Goal: Task Accomplishment & Management: Manage account settings

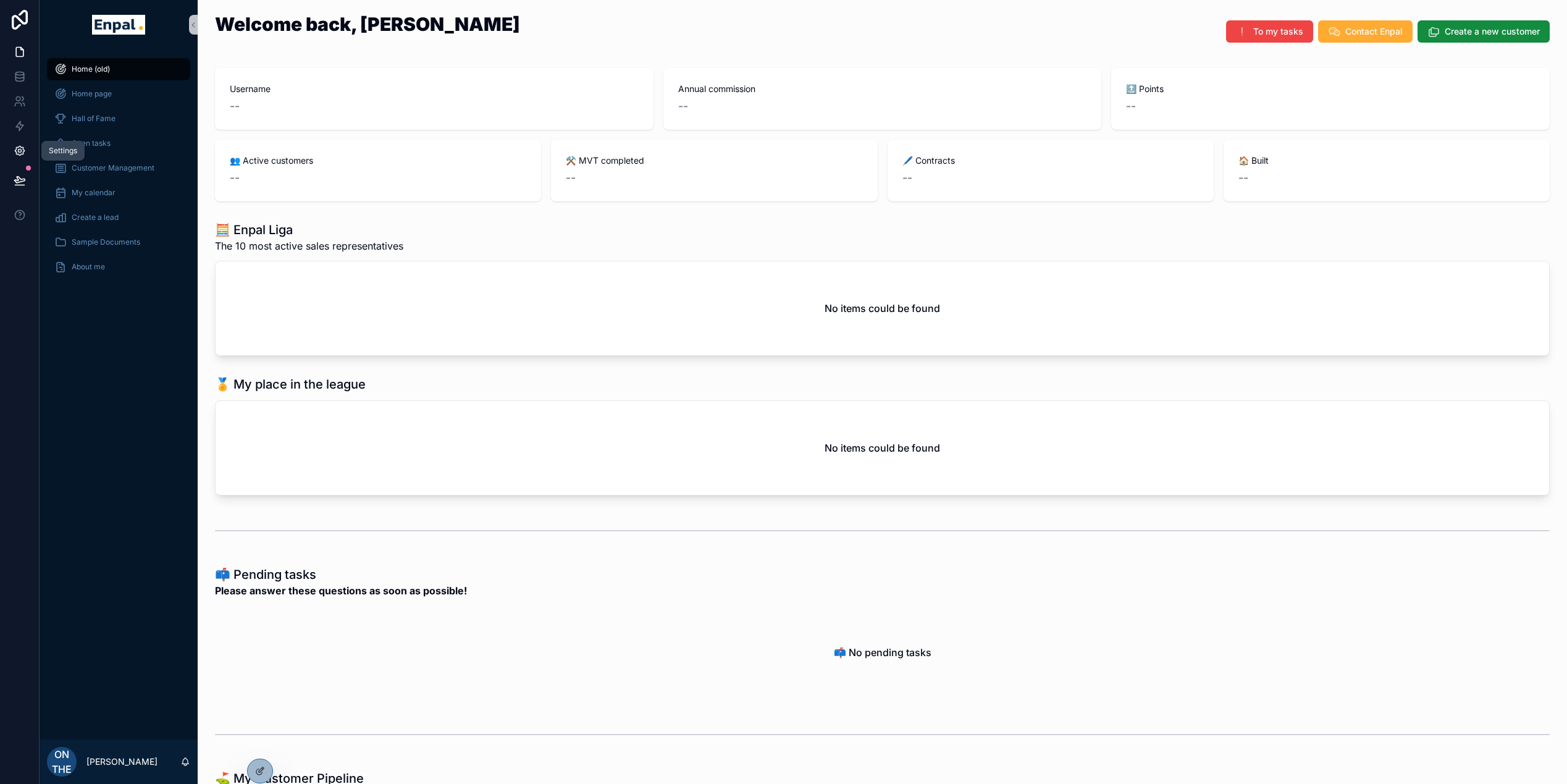
click at [28, 149] on link at bounding box center [20, 151] width 39 height 25
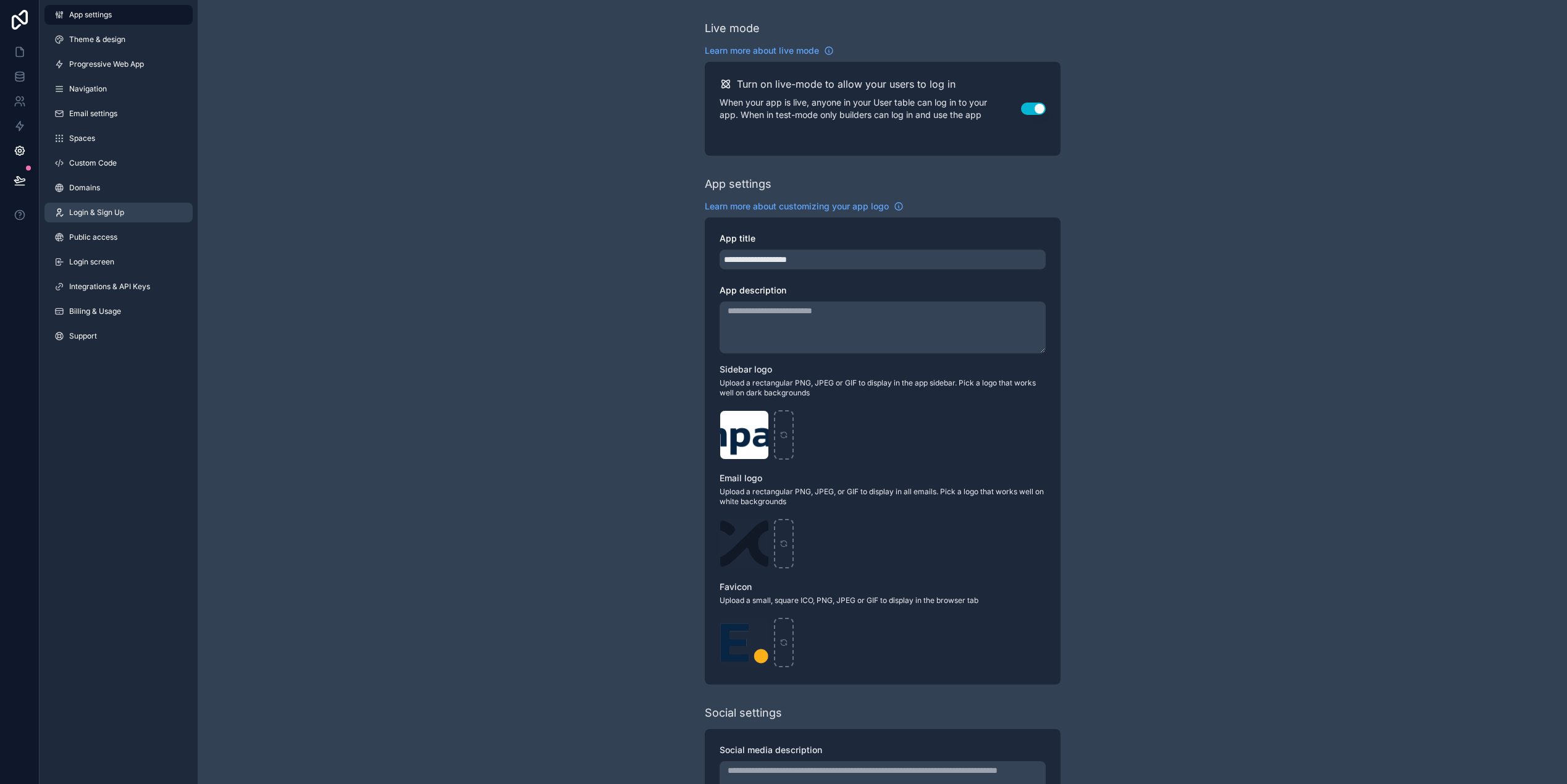
click at [103, 214] on span "Login & Sign Up" at bounding box center [96, 212] width 55 height 10
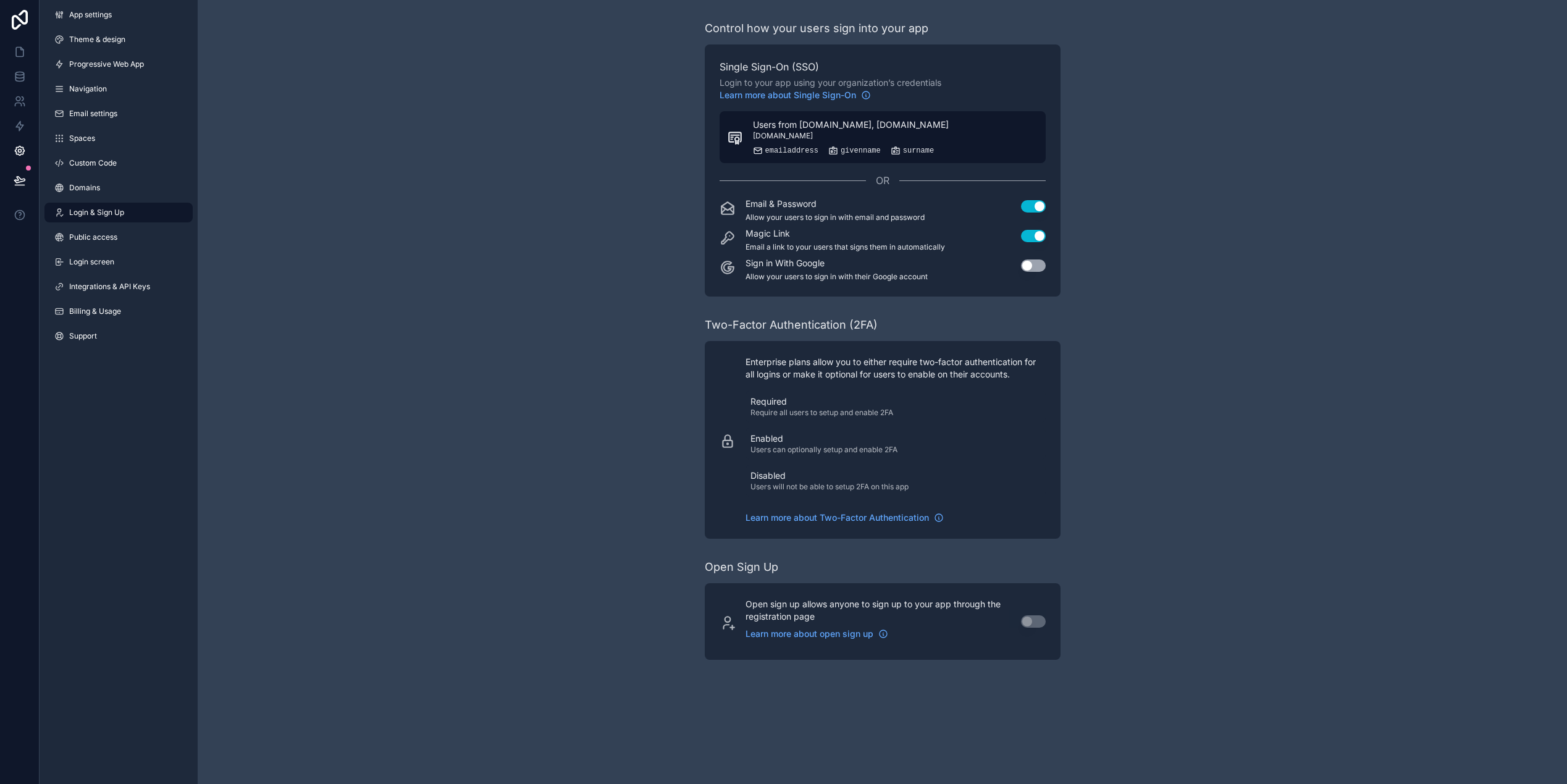
click at [820, 124] on span "Users from [DOMAIN_NAME], [DOMAIN_NAME]" at bounding box center [851, 125] width 196 height 13
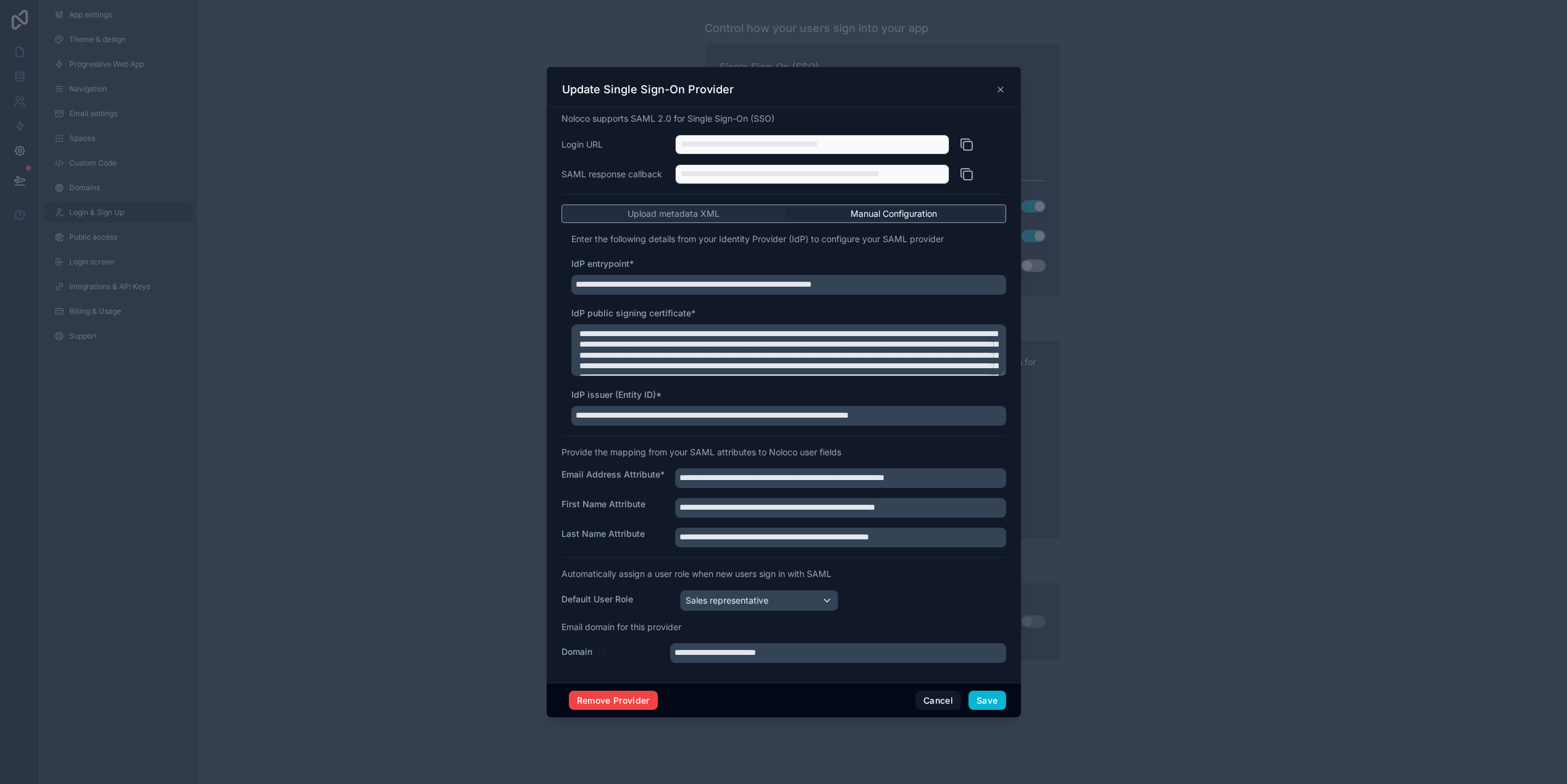
click at [394, 306] on div at bounding box center [784, 392] width 1567 height 784
click at [996, 95] on icon at bounding box center [1000, 89] width 10 height 10
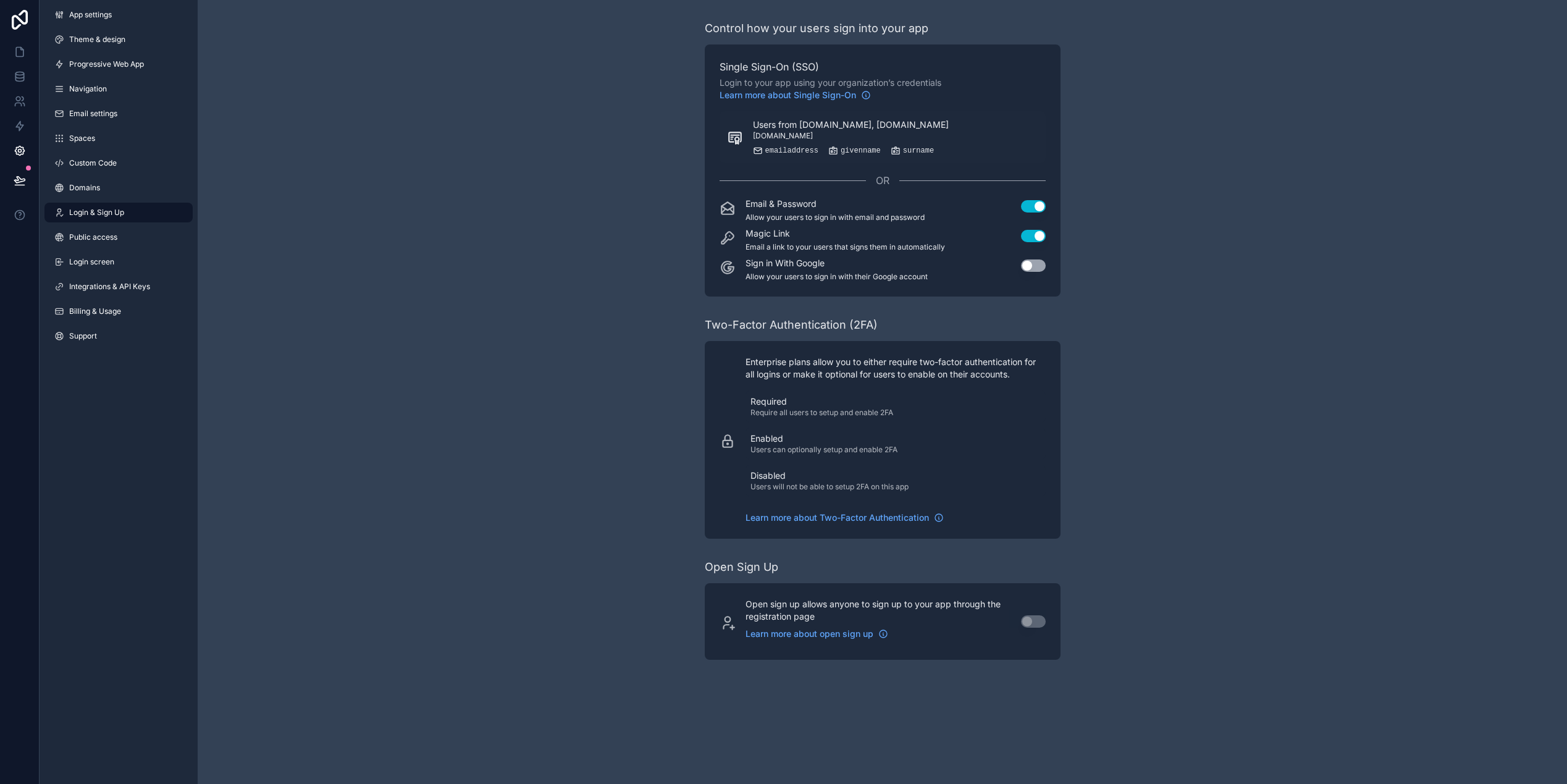
click at [380, 135] on div "Control how your users sign into your app Single Sign-On (SSO) Login to your ap…" at bounding box center [883, 340] width 1370 height 679
